Goal: Task Accomplishment & Management: Manage account settings

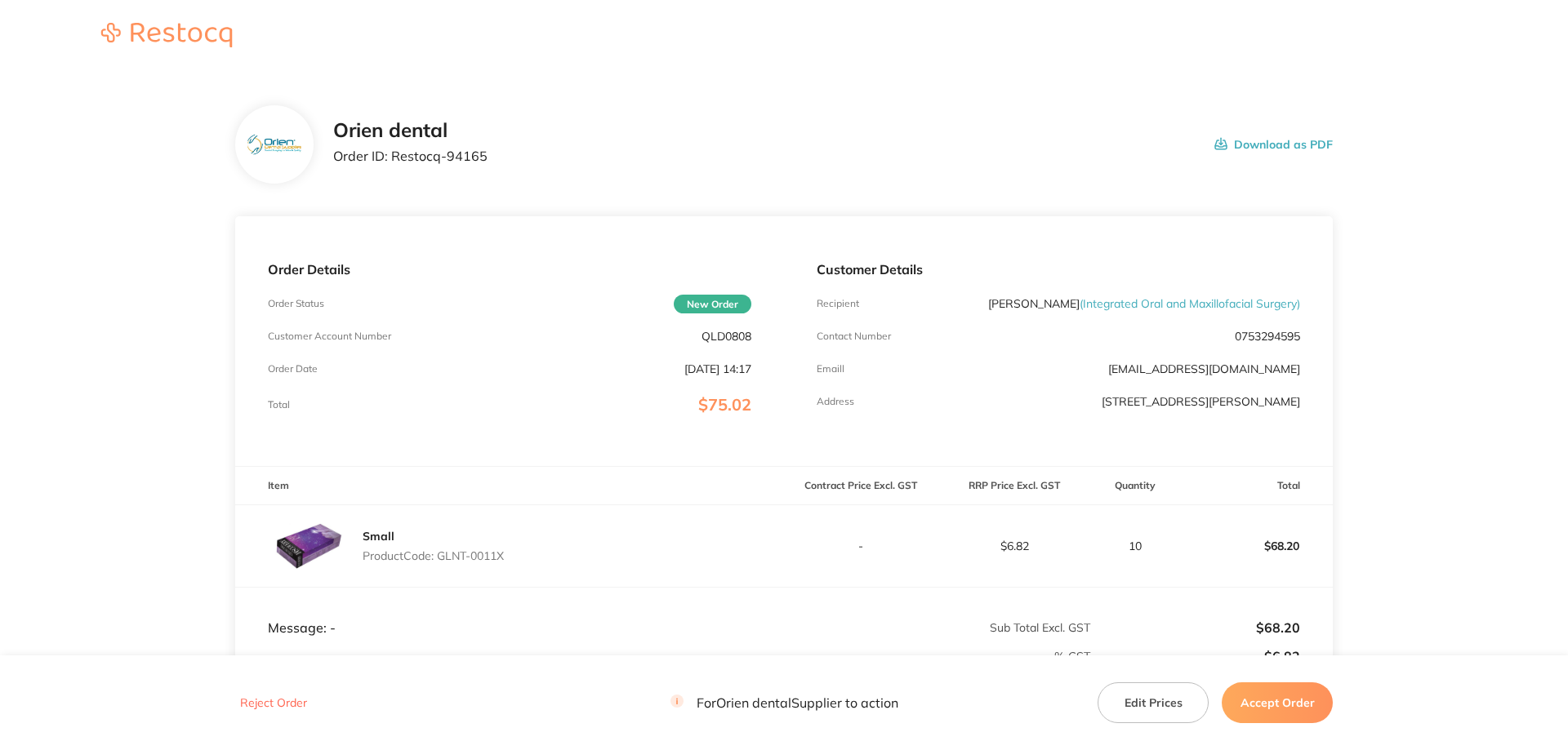
click at [749, 341] on p "QLD0808" at bounding box center [727, 336] width 50 height 13
click at [749, 340] on p "QLD0808" at bounding box center [727, 336] width 50 height 13
copy p "QLD0808"
drag, startPoint x: 512, startPoint y: 553, endPoint x: 442, endPoint y: 554, distance: 70.0
click at [442, 554] on div "Small Product Code: GLNT-0011X" at bounding box center [509, 545] width 548 height 82
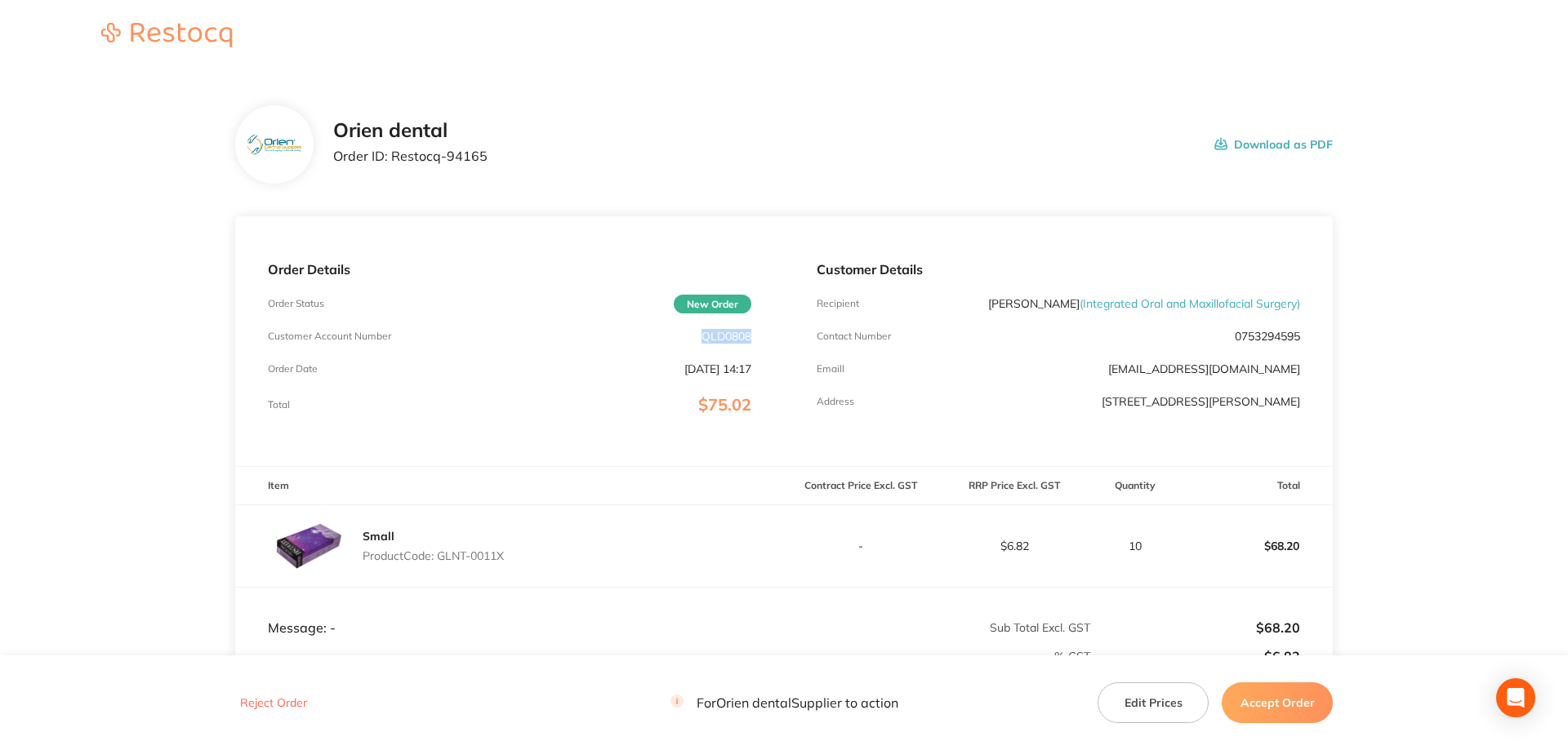
copy p "GLNT-0011X"
drag, startPoint x: 485, startPoint y: 153, endPoint x: 394, endPoint y: 156, distance: 91.0
click at [394, 156] on div "Orien dental Order ID: Restocq- 94165 Download as PDF" at bounding box center [833, 144] width 1000 height 50
copy p "Restocq- 94165"
click at [1281, 711] on button "Accept Order" at bounding box center [1277, 702] width 111 height 40
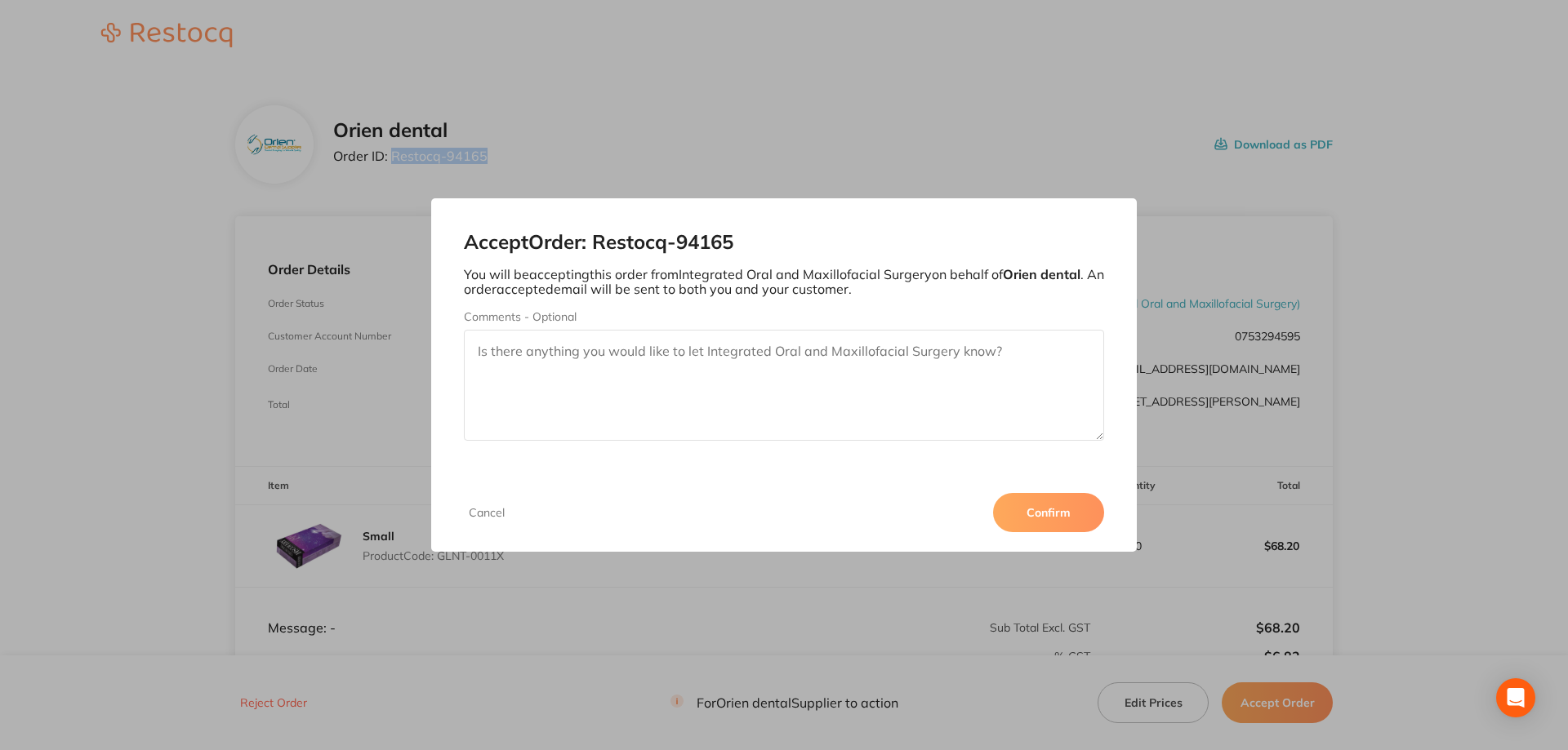
click at [1038, 503] on button "Confirm" at bounding box center [1048, 513] width 111 height 39
